Goal: Navigation & Orientation: Find specific page/section

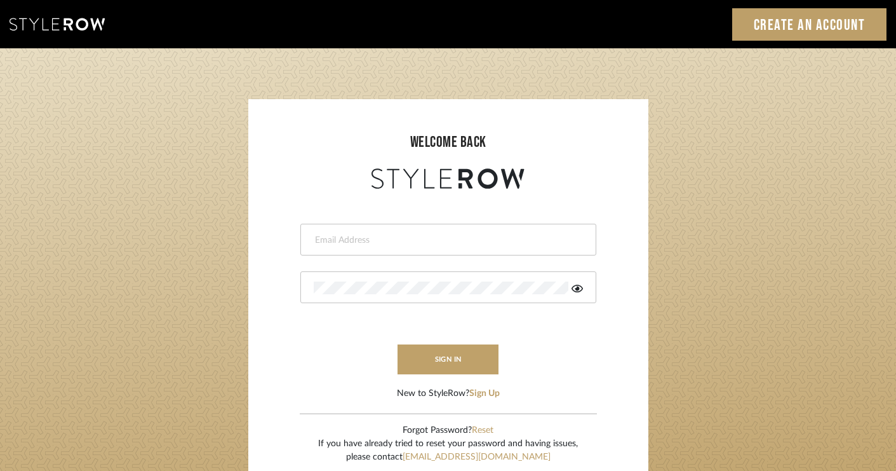
click at [426, 236] on input "email" at bounding box center [447, 240] width 266 height 13
type input "alison@downeyinteriors.com"
click at [574, 287] on icon at bounding box center [576, 288] width 11 height 10
click at [463, 356] on button "sign in" at bounding box center [448, 359] width 102 height 30
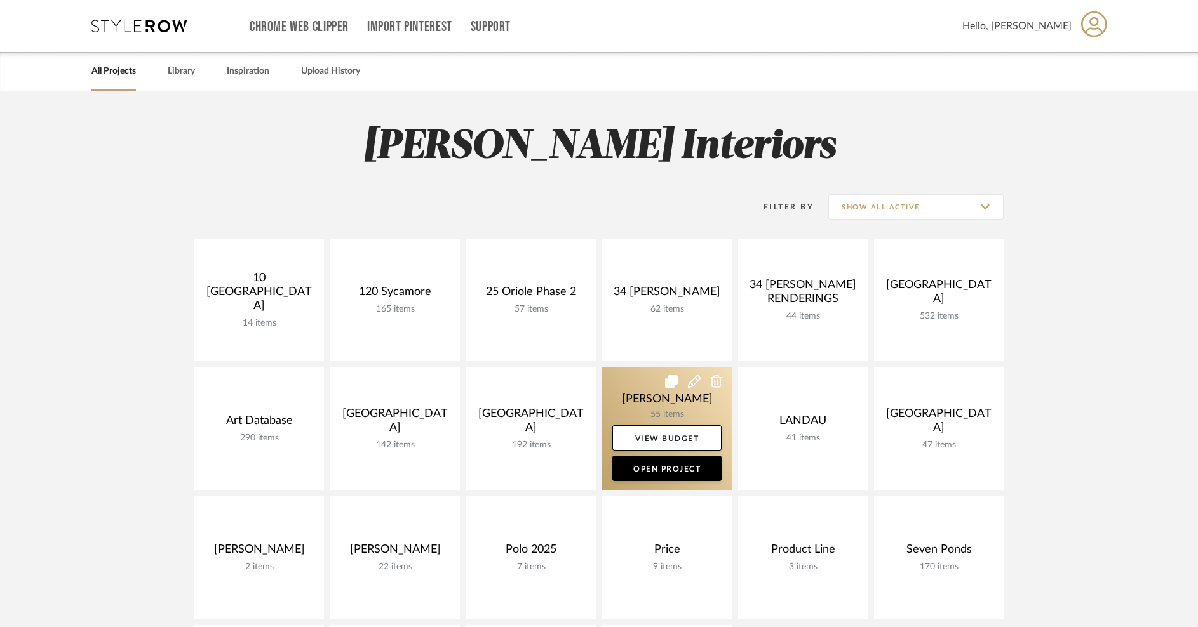
click at [626, 406] on link at bounding box center [667, 429] width 130 height 123
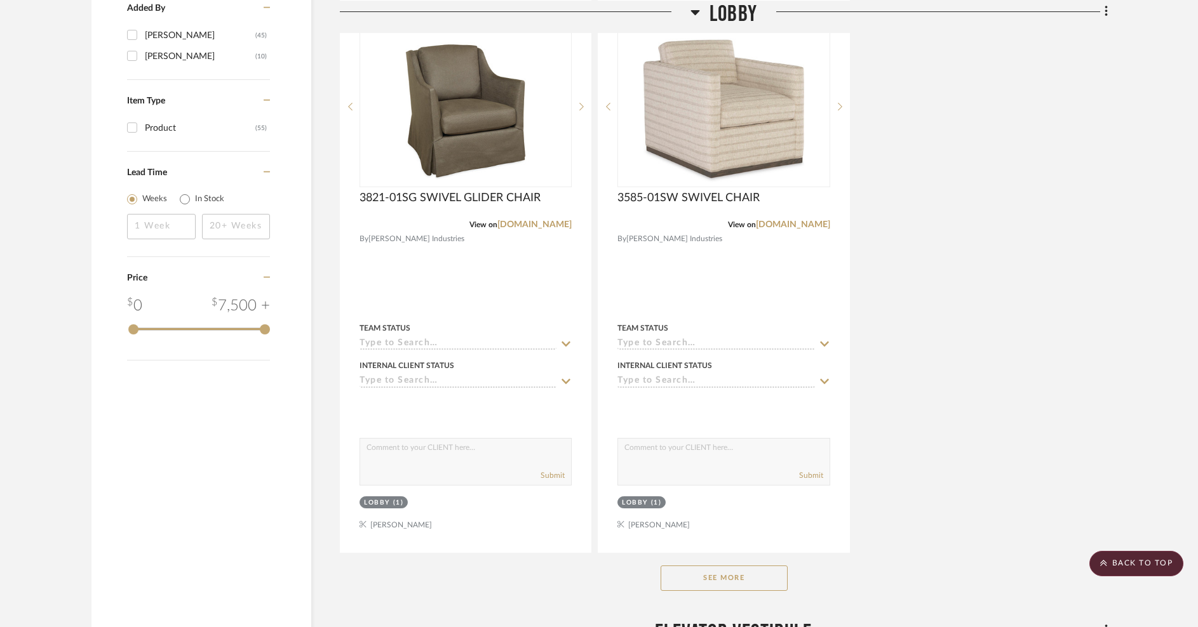
scroll to position [1551, 0]
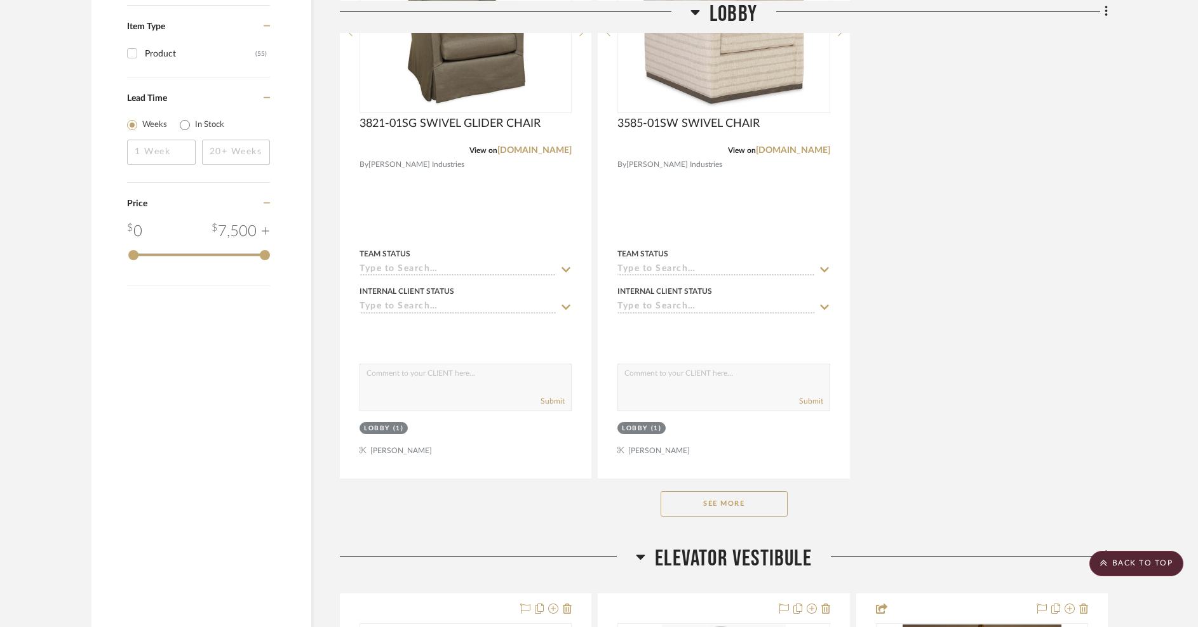
click at [734, 501] on button "See More" at bounding box center [723, 503] width 127 height 25
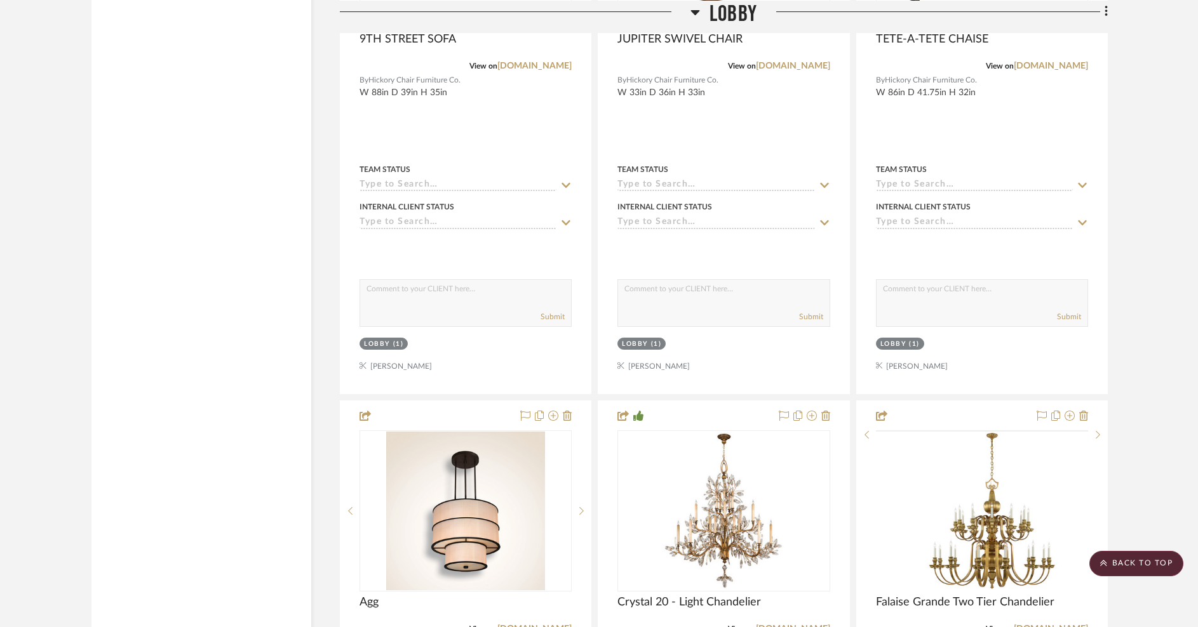
scroll to position [6796, 0]
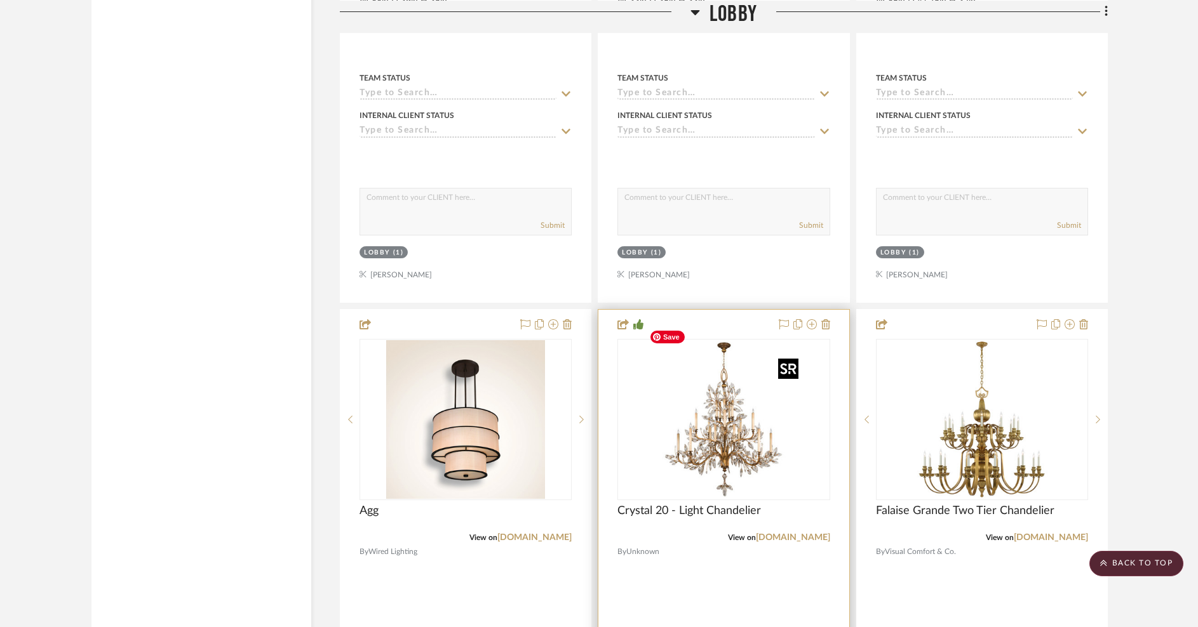
click at [754, 432] on img "0" at bounding box center [723, 419] width 159 height 159
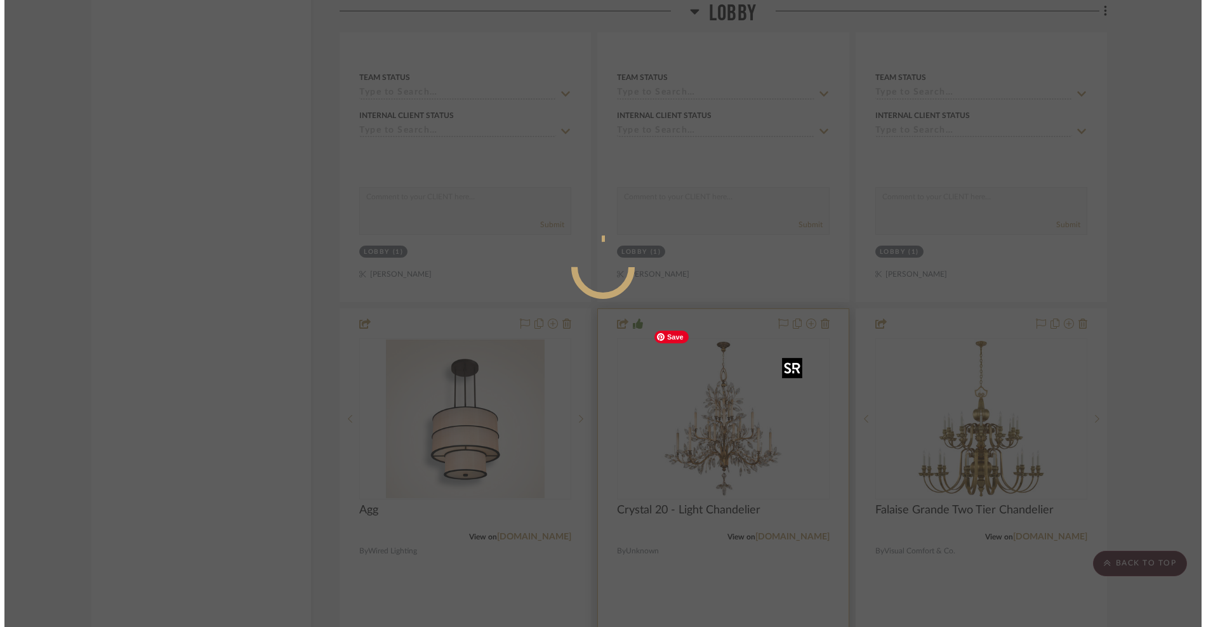
scroll to position [0, 0]
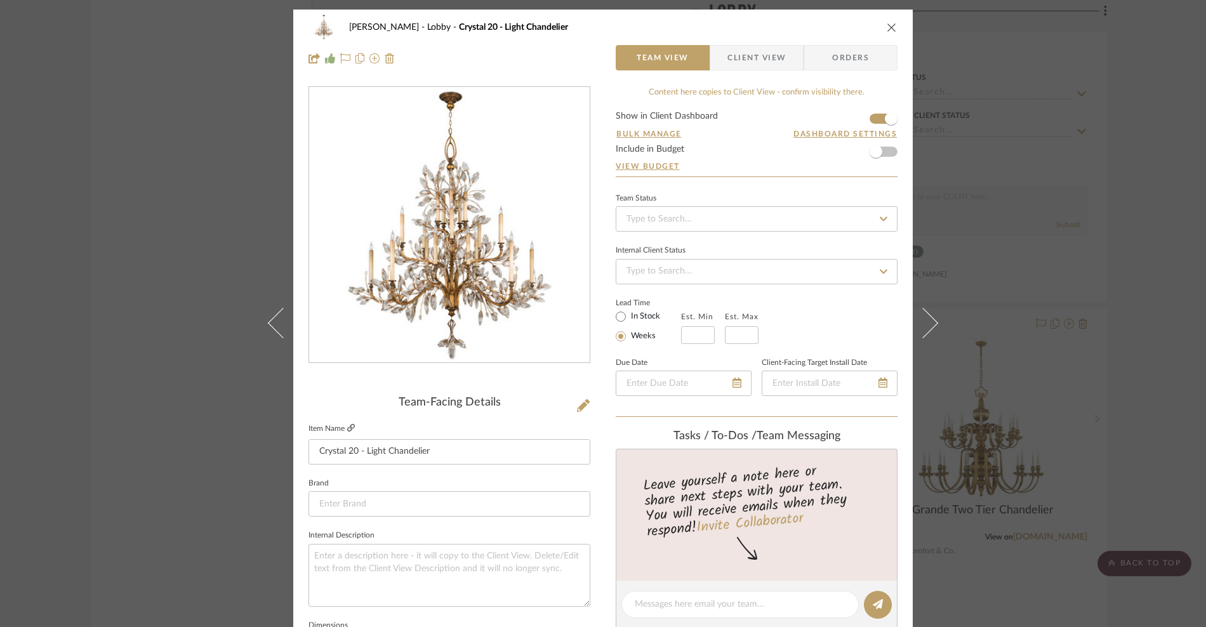
click at [347, 429] on icon at bounding box center [351, 428] width 8 height 8
